Goal: Transaction & Acquisition: Subscribe to service/newsletter

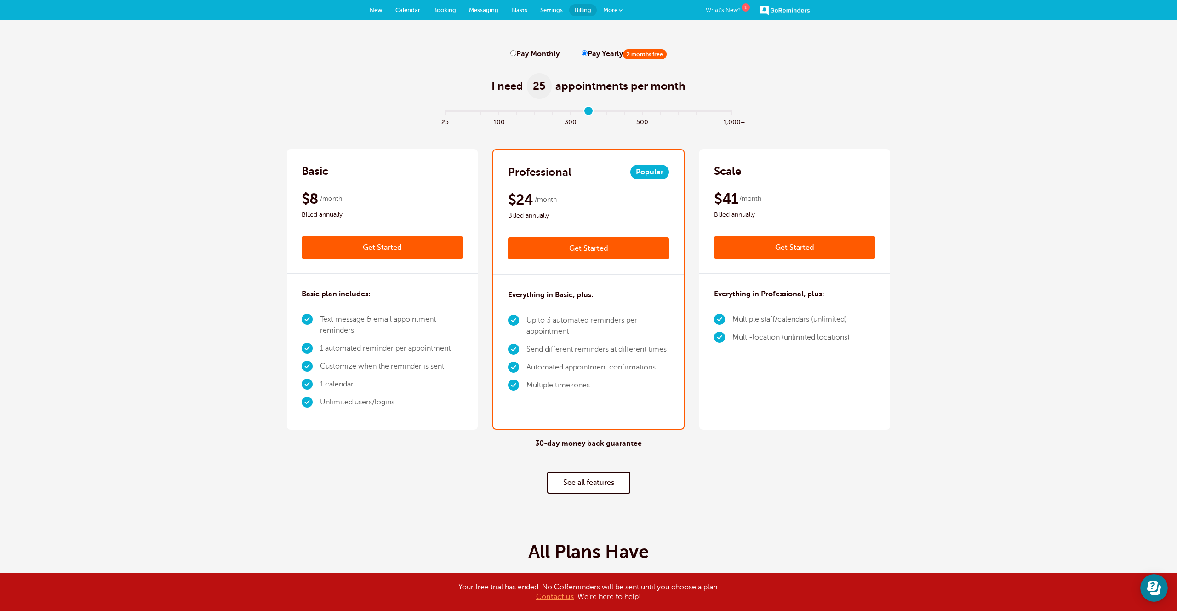
click at [588, 112] on input "range" at bounding box center [589, 113] width 298 height 2
type input "8"
click at [586, 112] on input "range" at bounding box center [589, 113] width 298 height 2
click at [540, 53] on label "Pay Monthly" at bounding box center [534, 54] width 49 height 9
click at [516, 53] on input "Pay Monthly" at bounding box center [513, 53] width 6 height 6
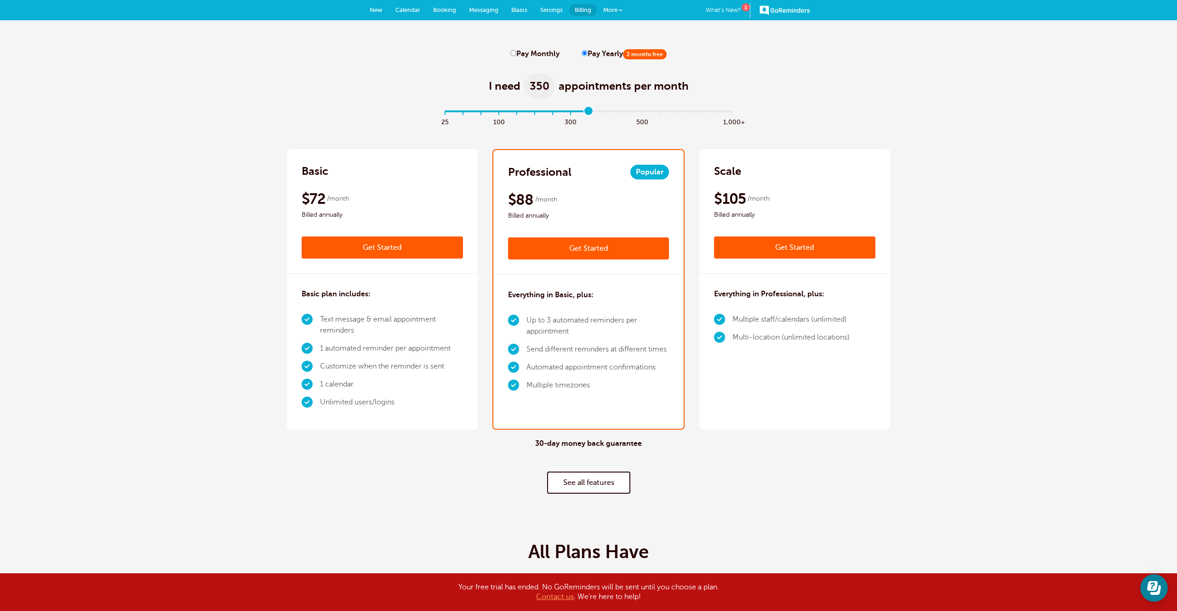
radio input "true"
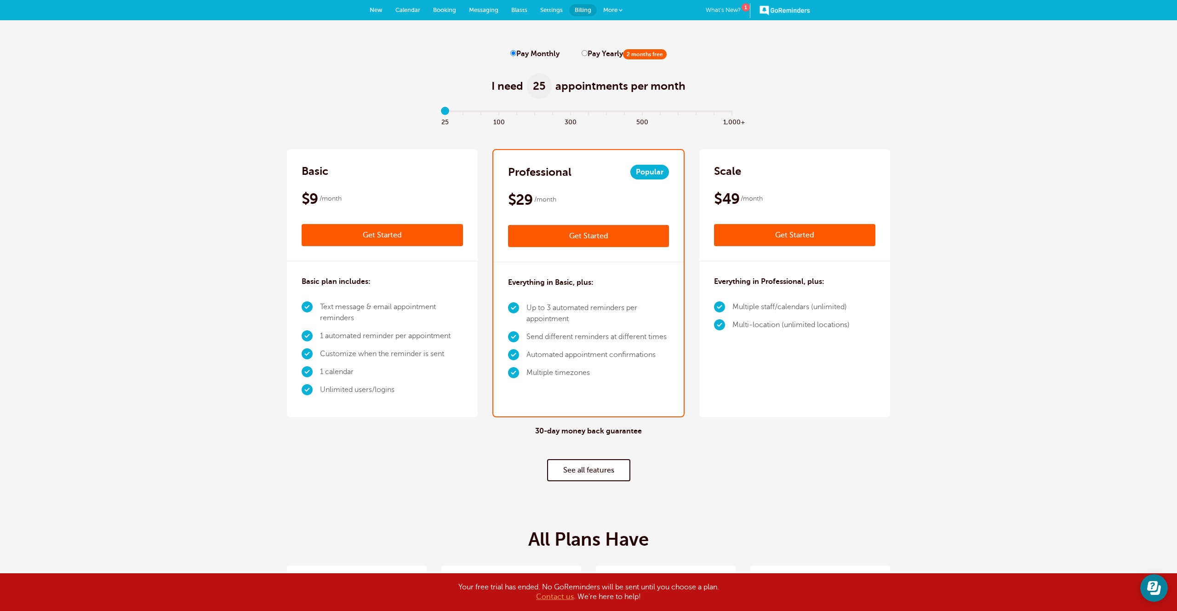
type input "0"
drag, startPoint x: 585, startPoint y: 109, endPoint x: 399, endPoint y: 114, distance: 186.3
drag, startPoint x: 398, startPoint y: 114, endPoint x: 391, endPoint y: 111, distance: 6.8
